Goal: Find specific page/section: Find specific page/section

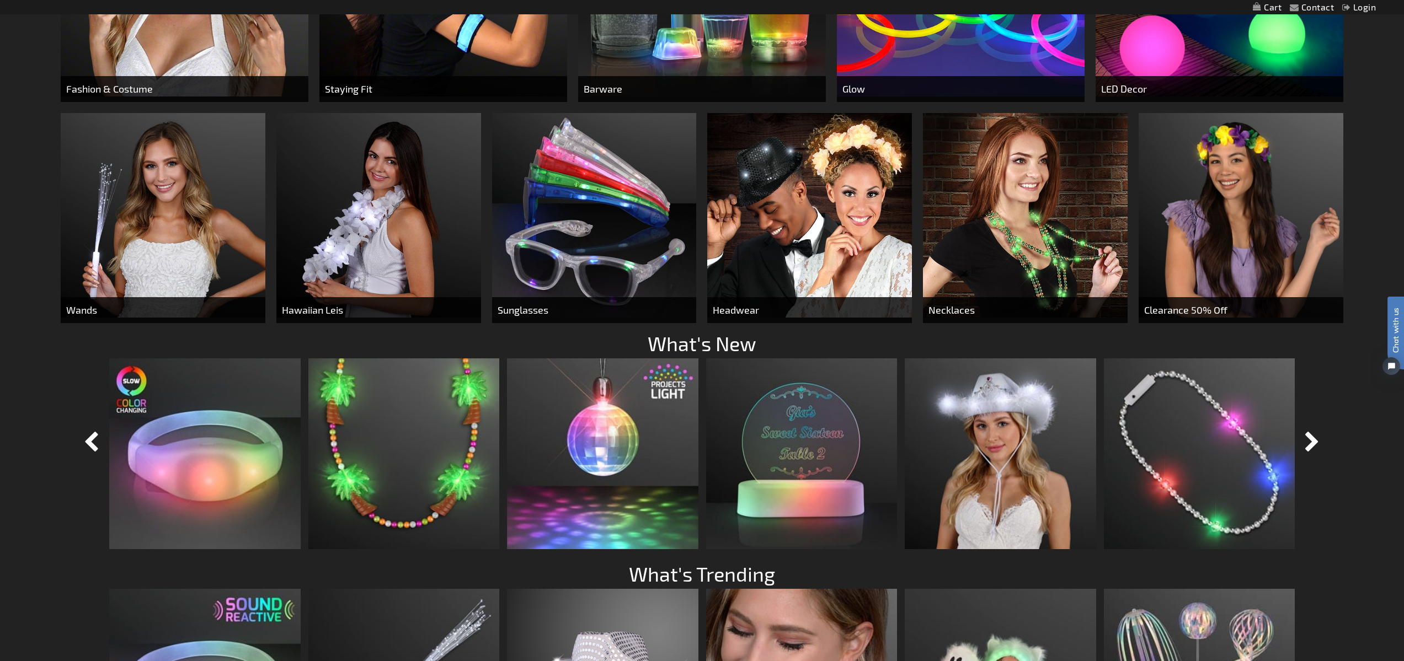
scroll to position [1014, 0]
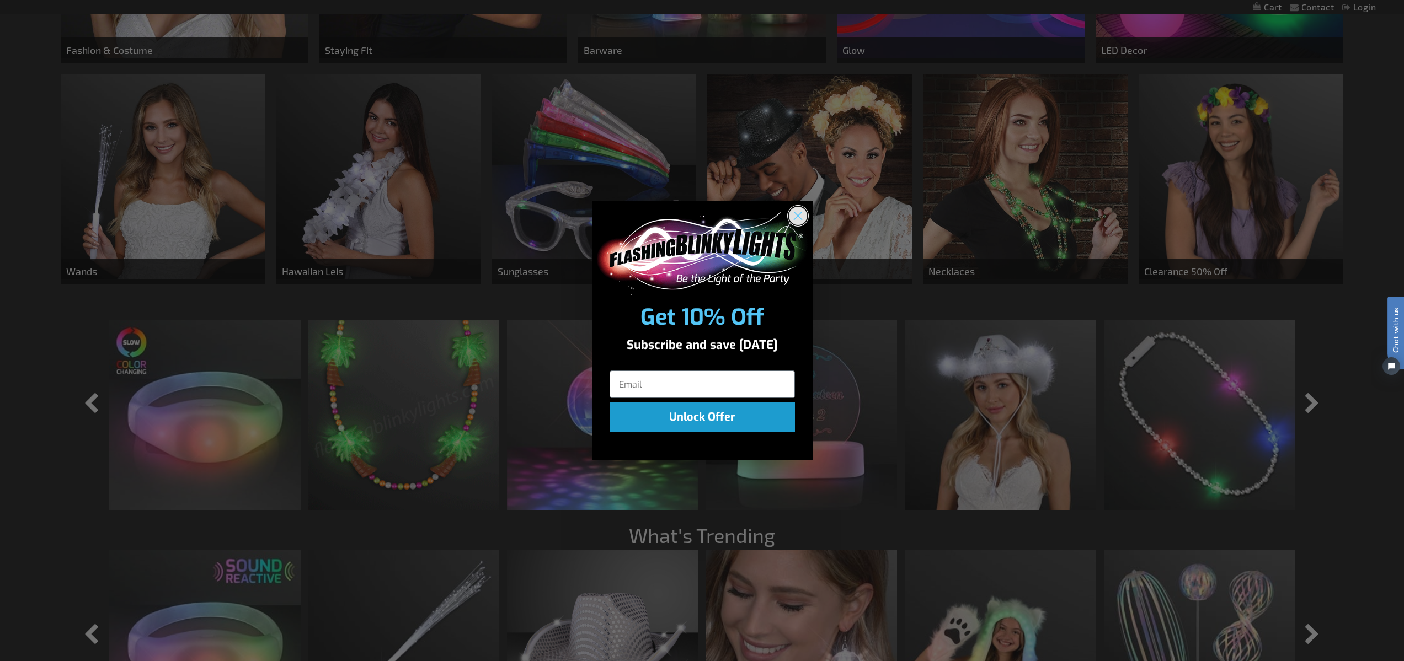
click at [798, 216] on circle "Close dialog" at bounding box center [797, 216] width 18 height 18
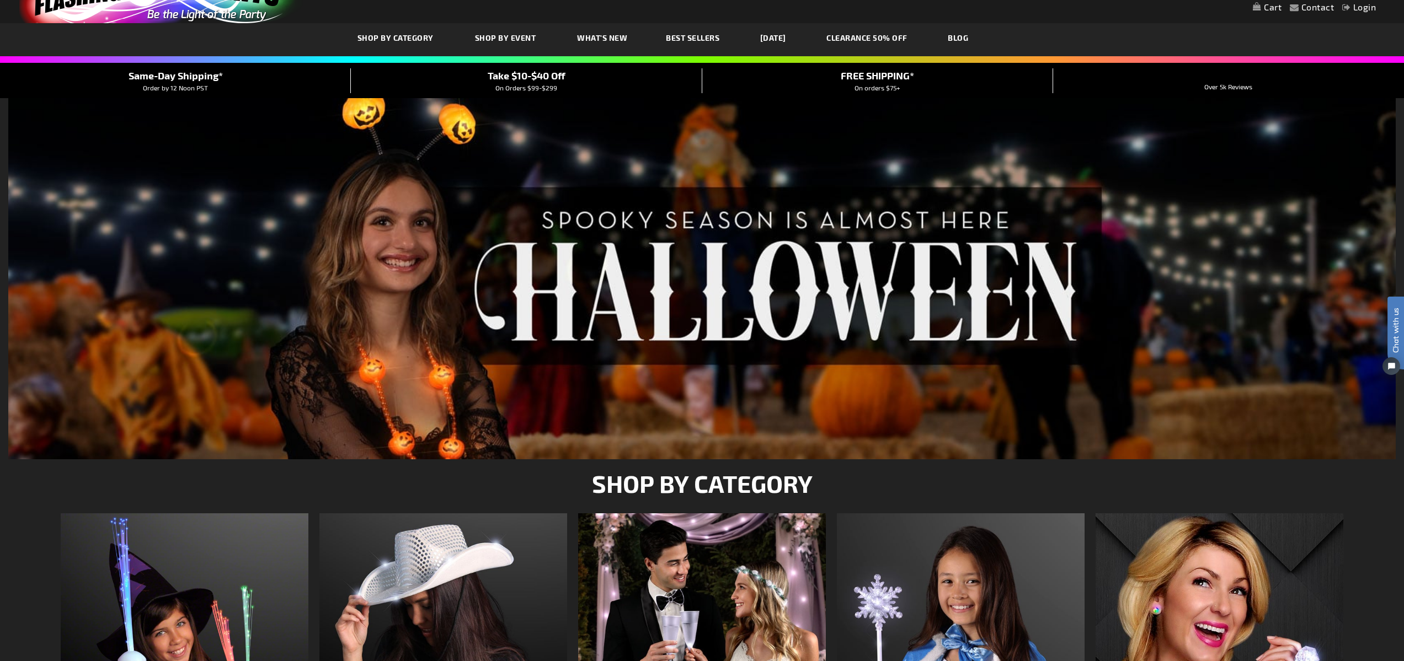
scroll to position [0, 0]
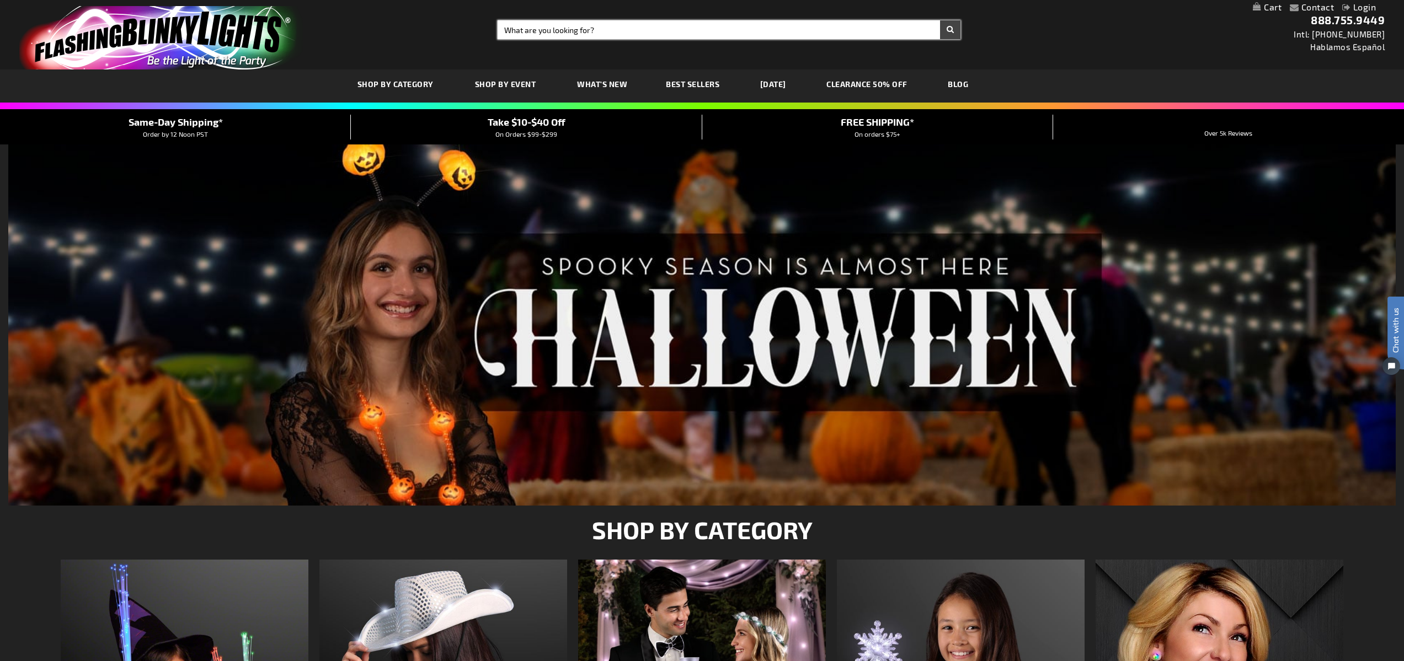
click at [562, 30] on input "Search" at bounding box center [729, 29] width 463 height 19
type input "christmas"
click at [940, 20] on button "Search" at bounding box center [950, 29] width 20 height 19
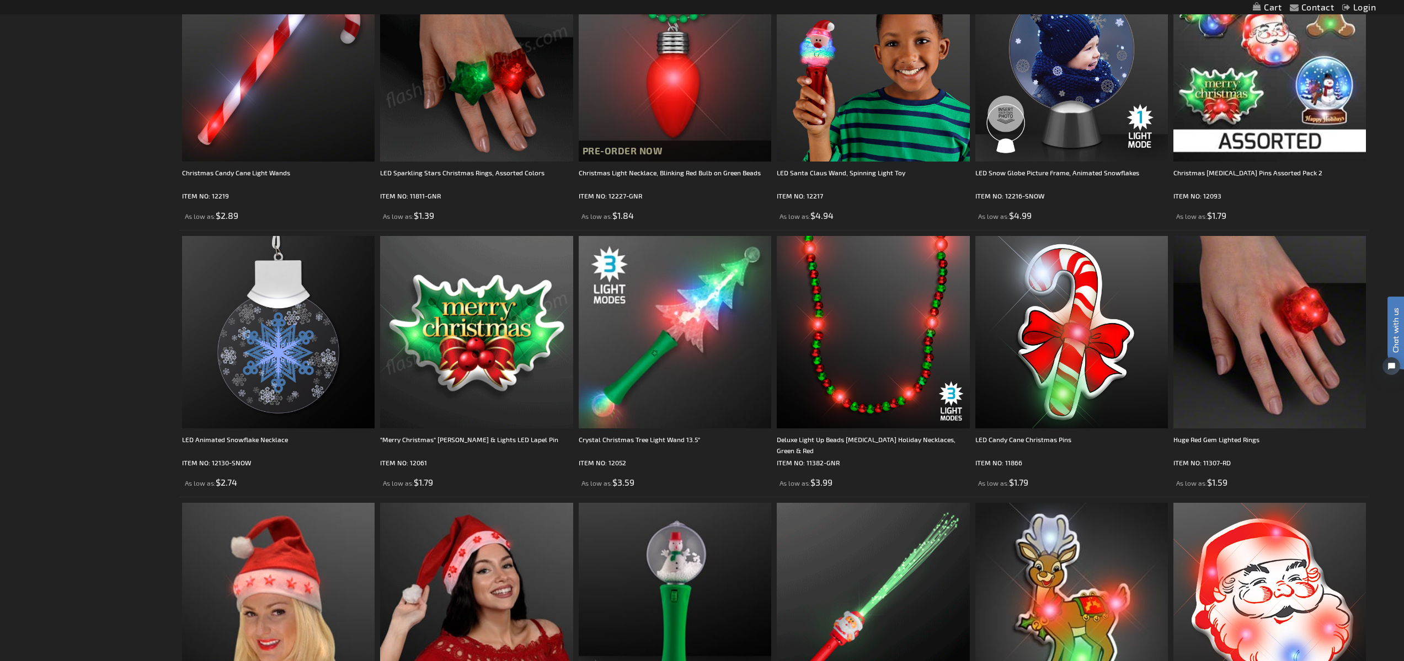
scroll to position [2643, 0]
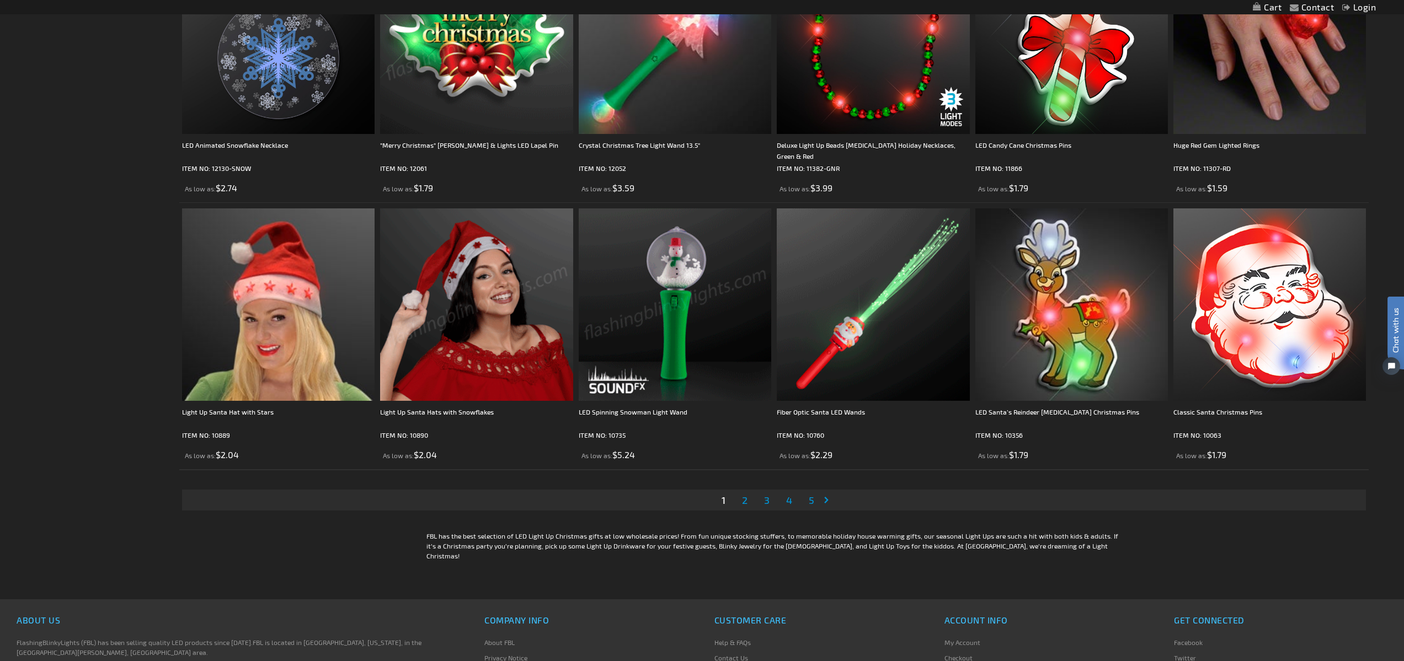
click at [746, 501] on span "2" at bounding box center [745, 500] width 6 height 12
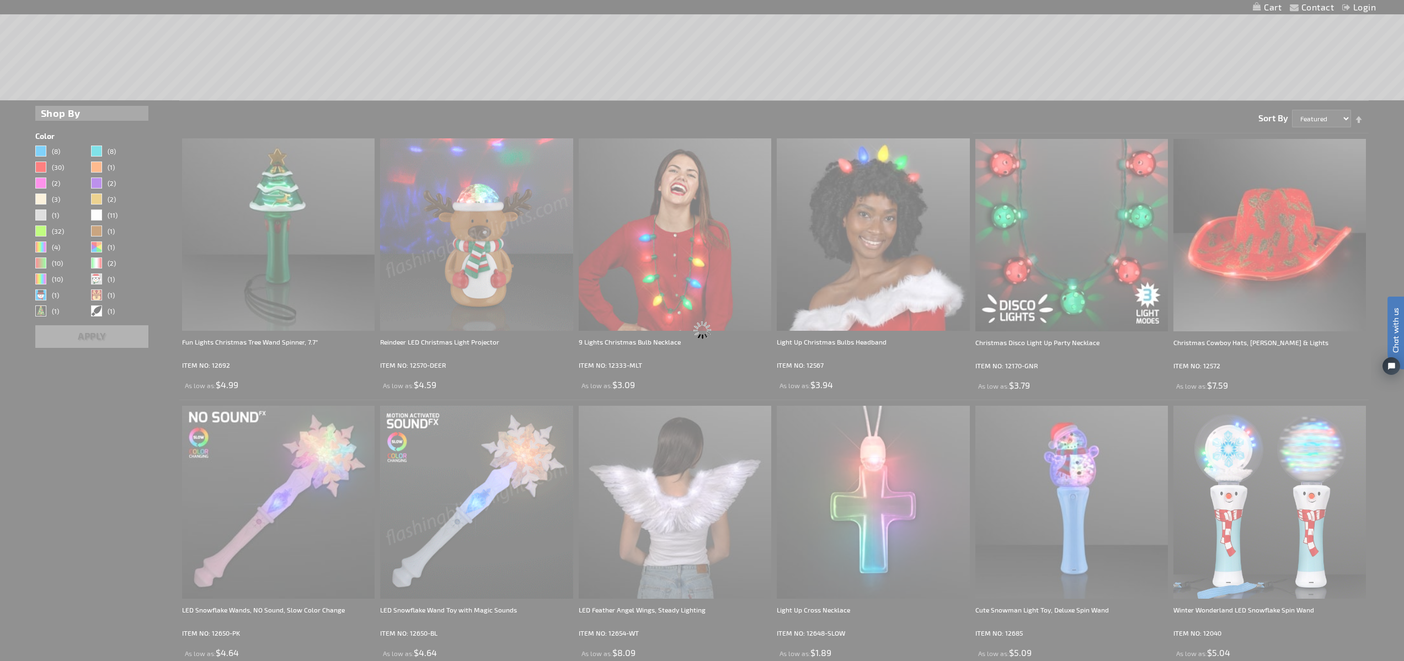
scroll to position [0, 0]
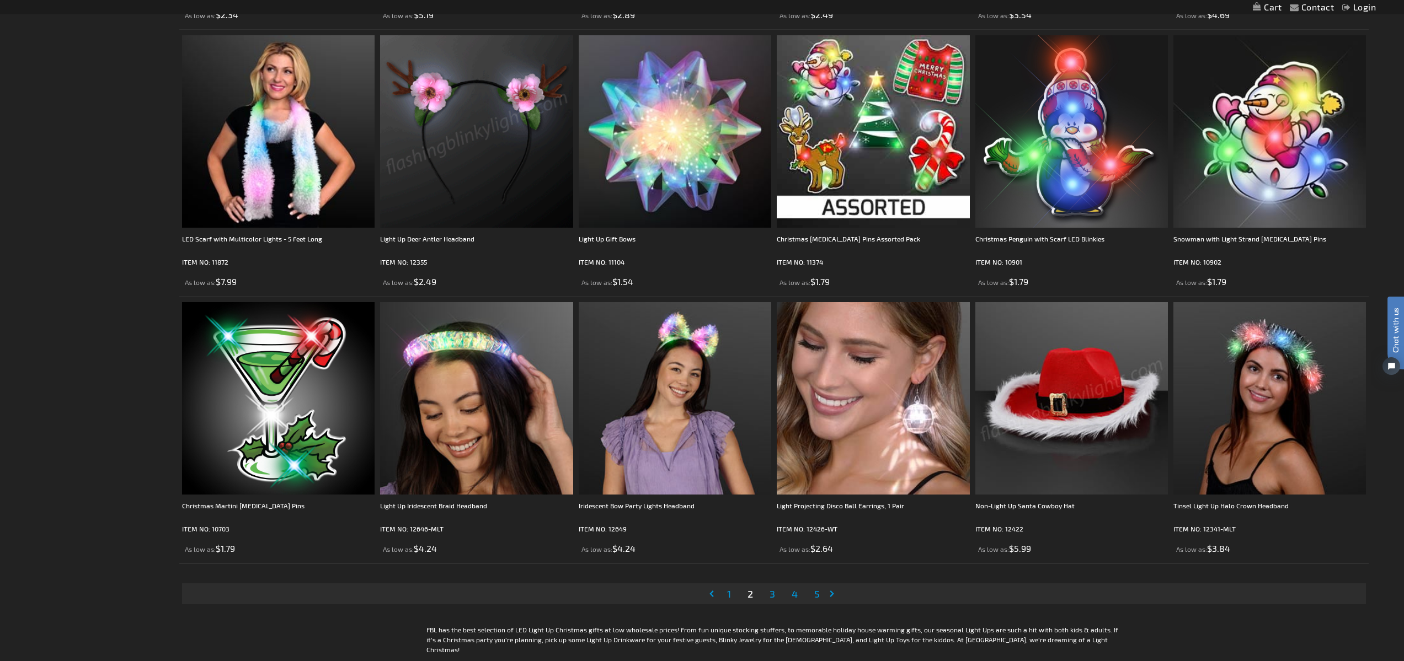
scroll to position [2593, 0]
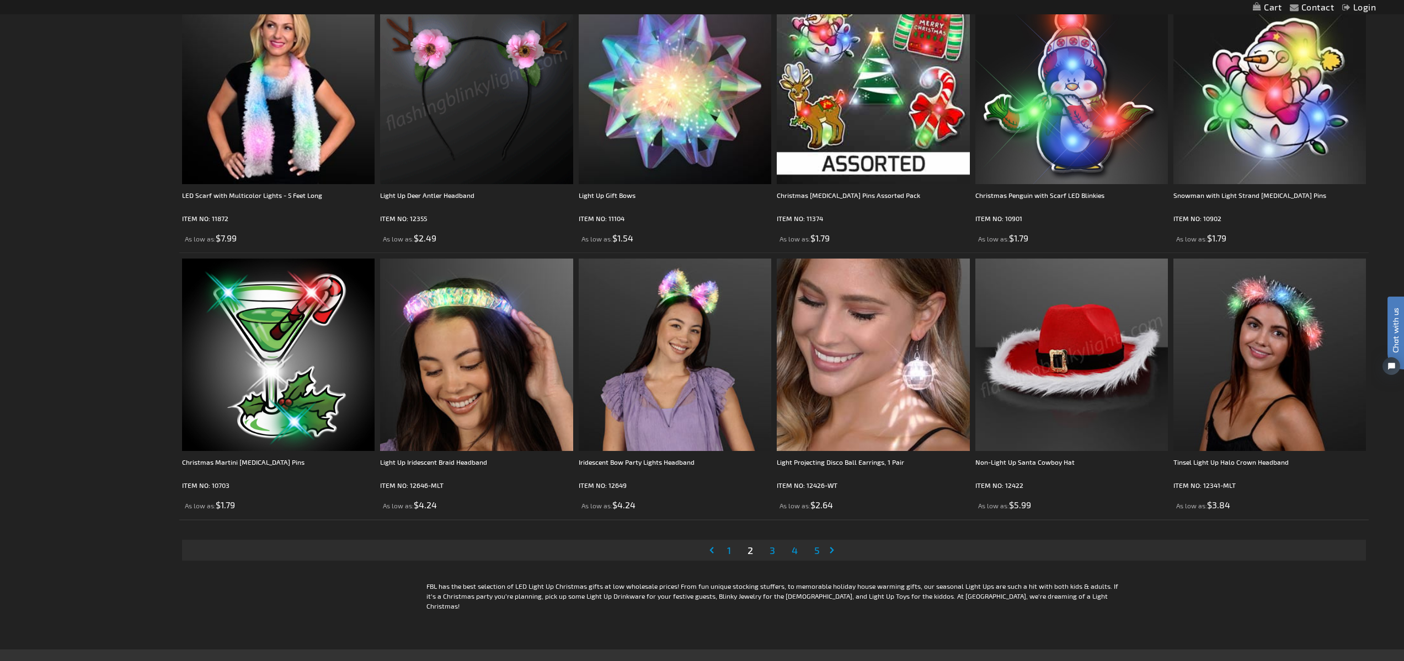
click at [727, 552] on span "1" at bounding box center [729, 551] width 4 height 12
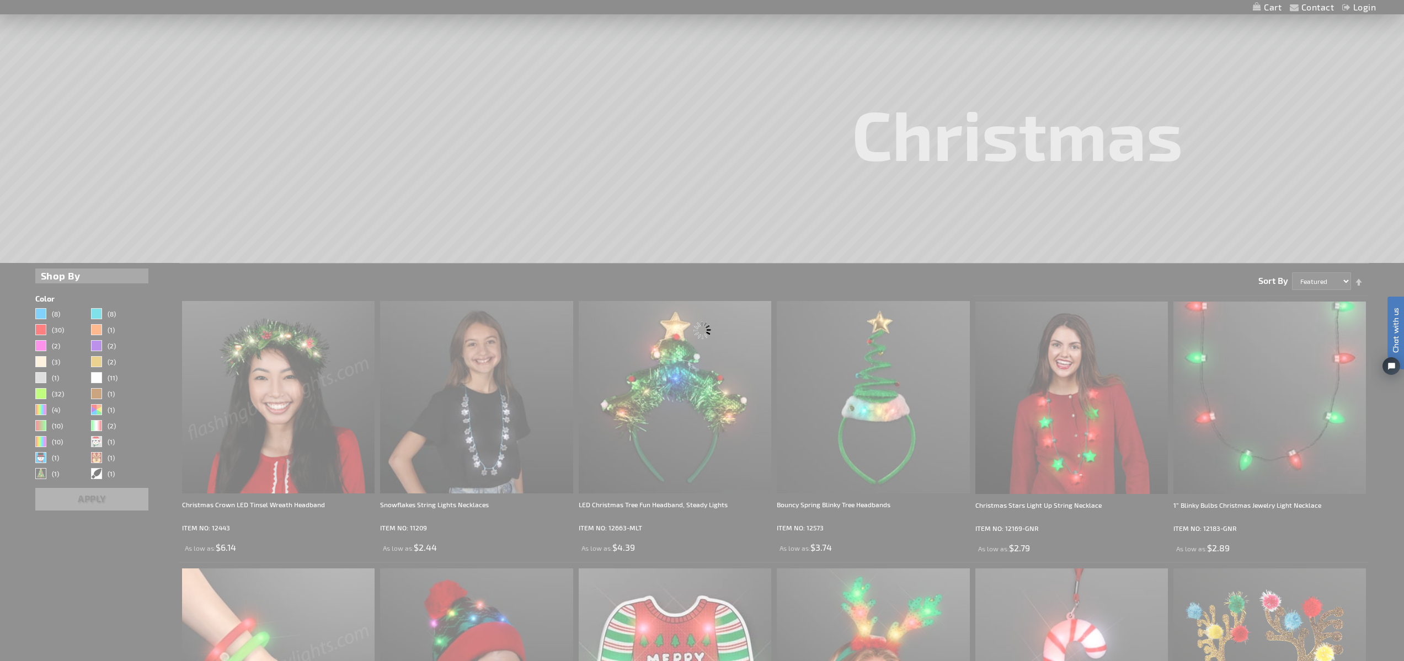
scroll to position [0, 0]
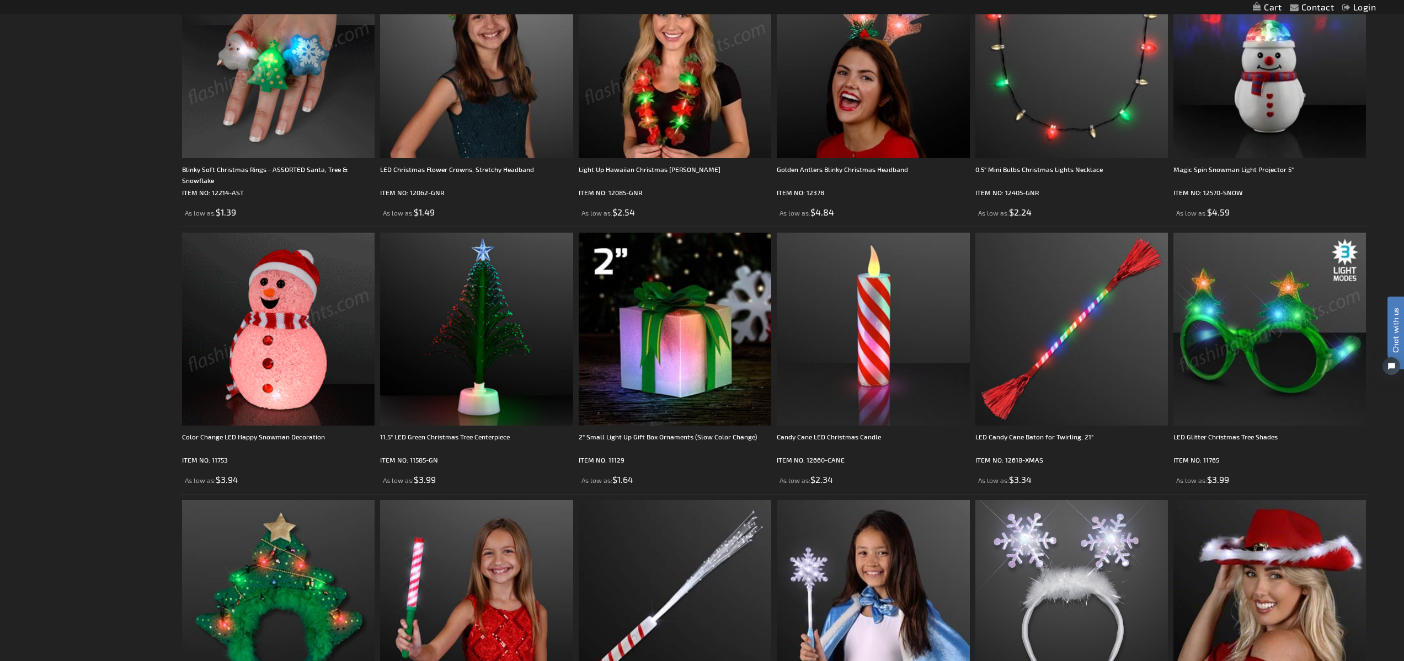
scroll to position [1367, 0]
